Goal: Information Seeking & Learning: Learn about a topic

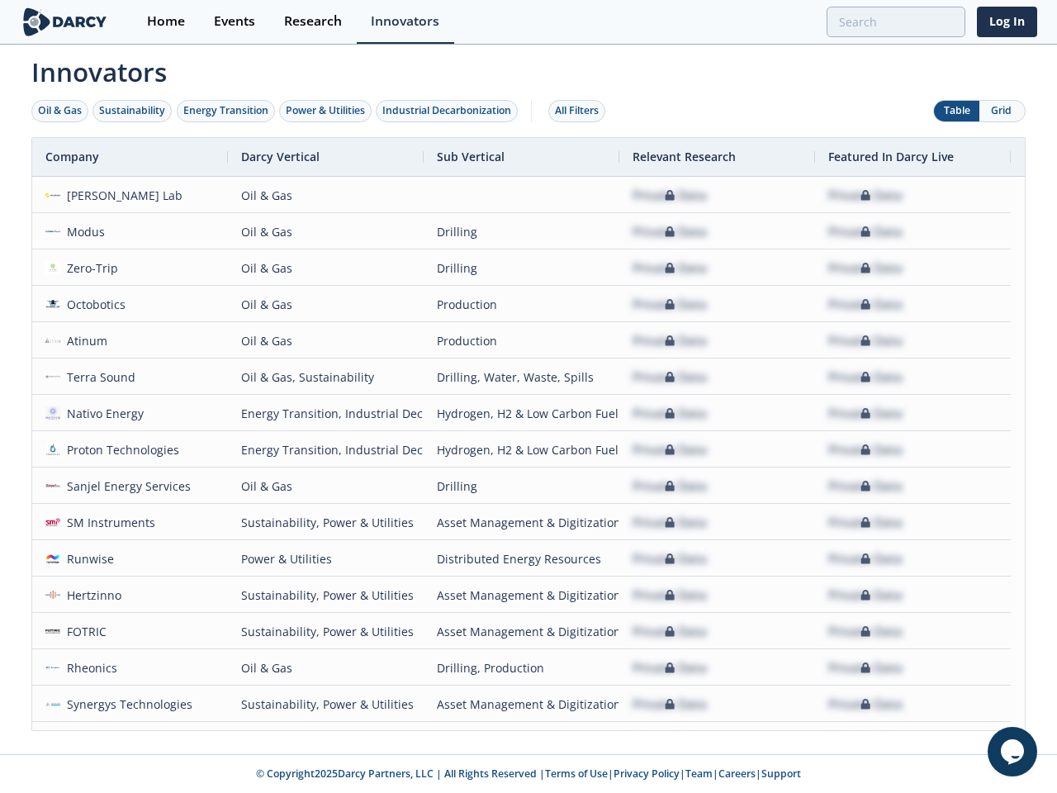
click at [60, 111] on div "Oil & Gas" at bounding box center [60, 110] width 44 height 15
click at [133, 111] on div "Sustainability" at bounding box center [132, 110] width 66 height 15
click at [226, 111] on div "Energy Transition" at bounding box center [225, 110] width 85 height 15
click at [327, 111] on div "Power & Utilities" at bounding box center [325, 110] width 79 height 15
click at [450, 111] on div "Industrial Decarbonization" at bounding box center [446, 110] width 129 height 15
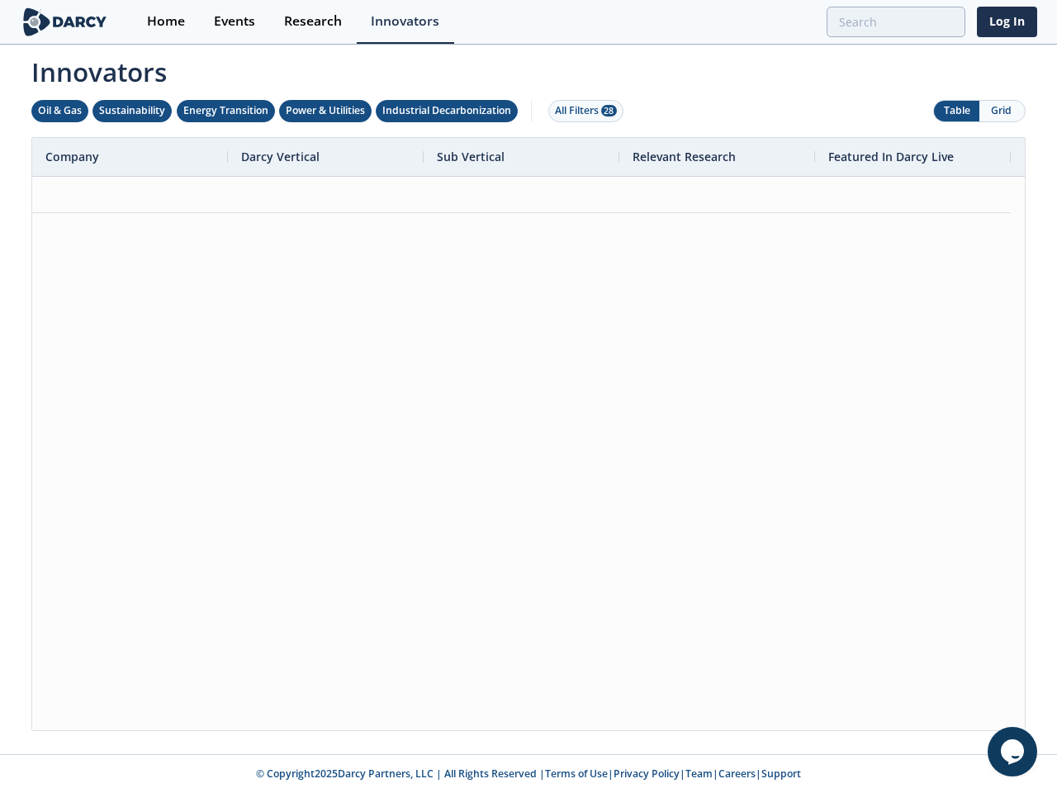
click at [582, 111] on div "All Filters 28" at bounding box center [586, 110] width 62 height 15
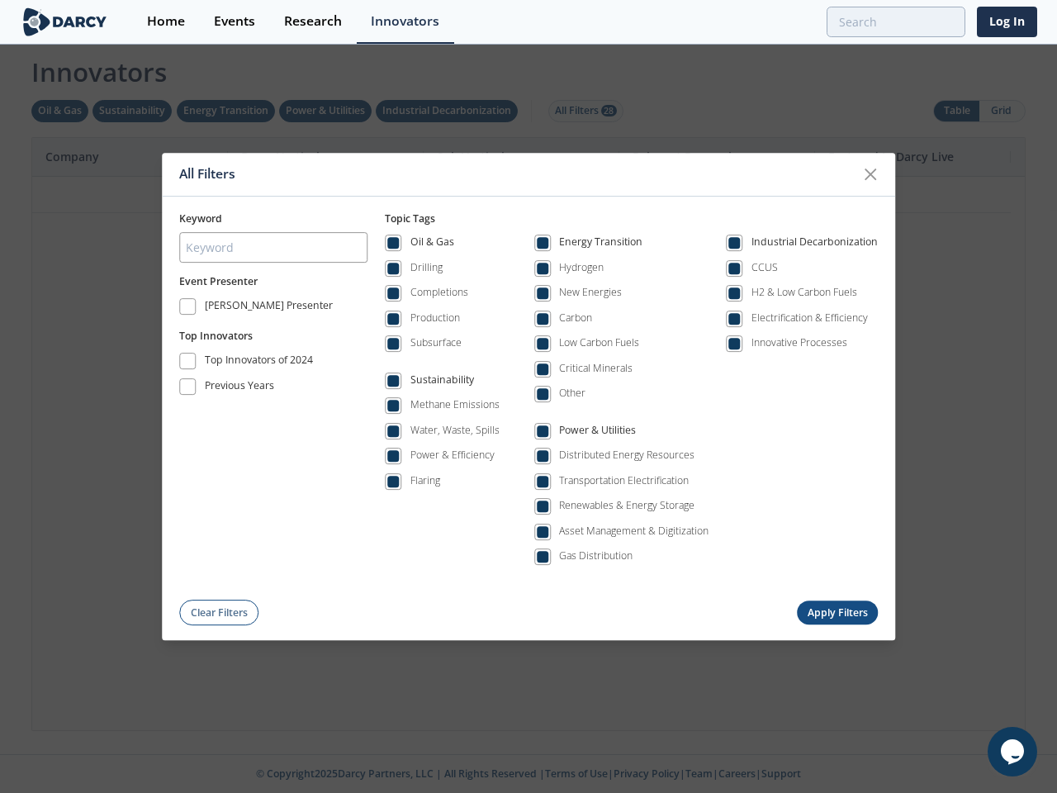
click at [957, 111] on div "All Filters Keyword Event Presenter [PERSON_NAME] Presenter Top Innovators Top …" at bounding box center [528, 396] width 1057 height 793
